Goal: Navigation & Orientation: Find specific page/section

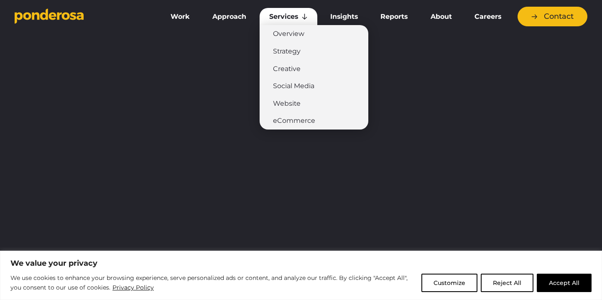
click at [290, 19] on link "Services" at bounding box center [289, 17] width 58 height 18
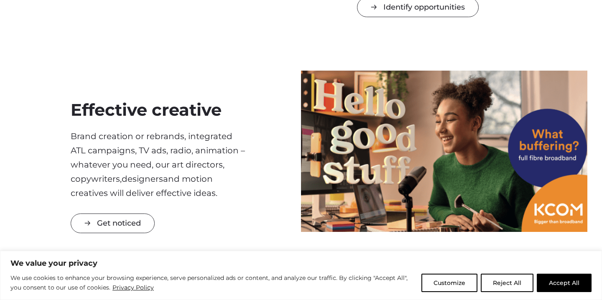
scroll to position [461, 0]
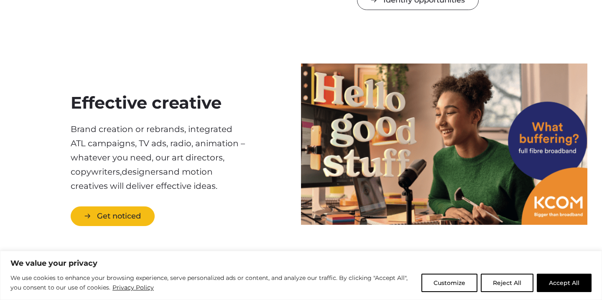
click at [126, 219] on link "Get noticed" at bounding box center [113, 216] width 84 height 20
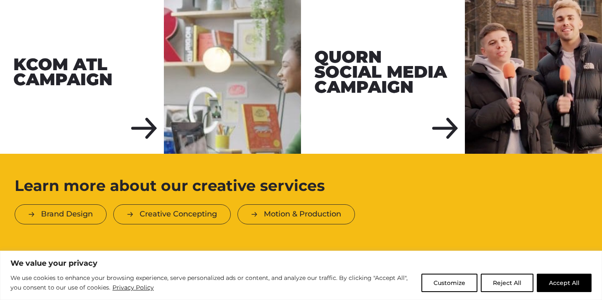
scroll to position [1312, 0]
